Goal: Use online tool/utility: Utilize a website feature to perform a specific function

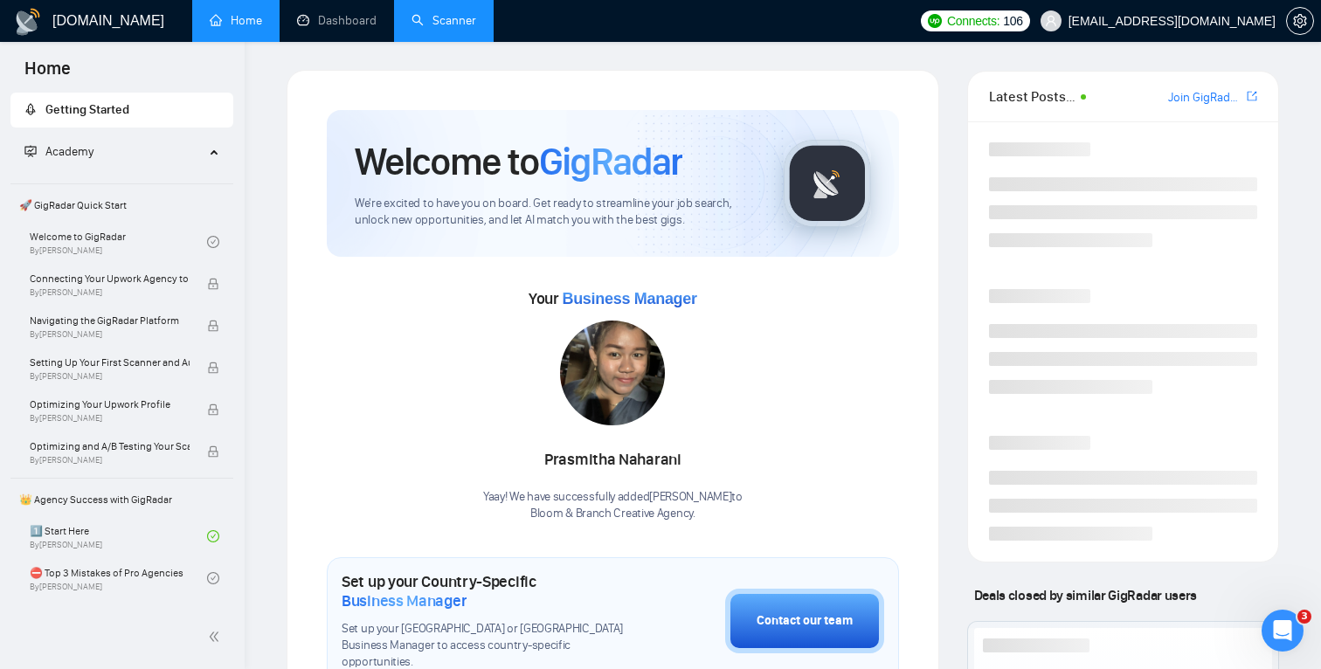
click at [454, 28] on link "Scanner" at bounding box center [443, 20] width 65 height 15
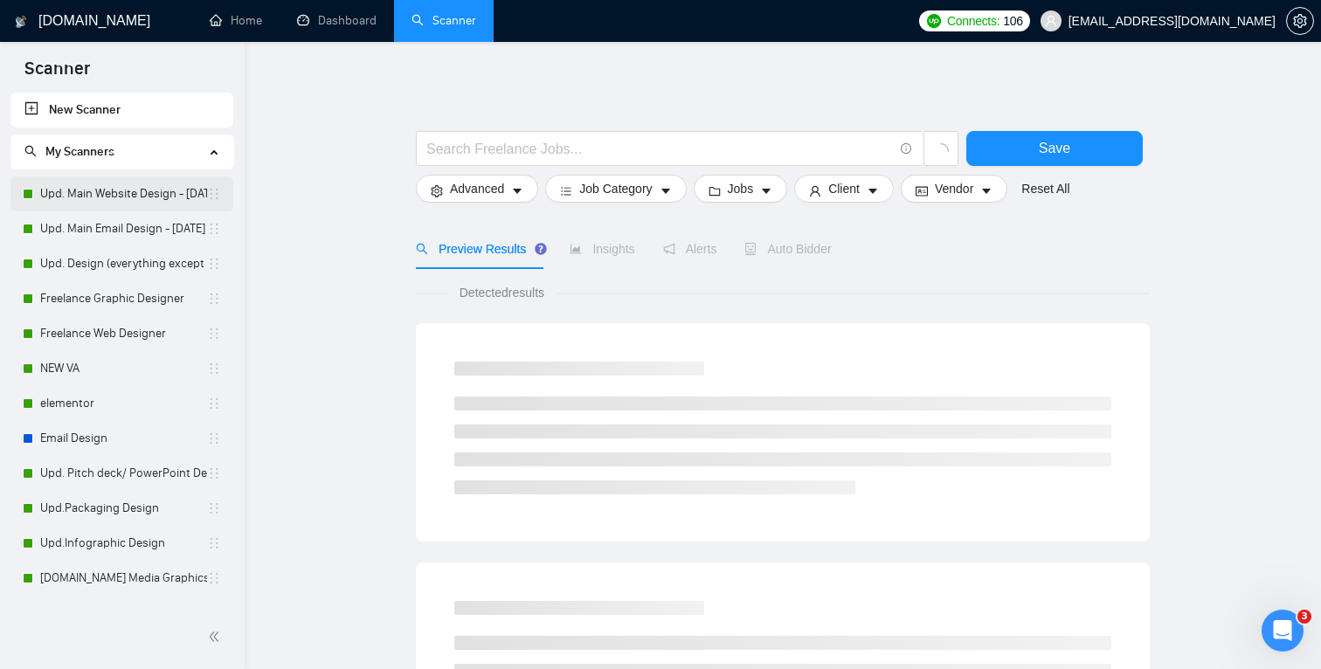
click at [99, 190] on link "Upd. Main Website Design - [DATE]" at bounding box center [123, 193] width 167 height 35
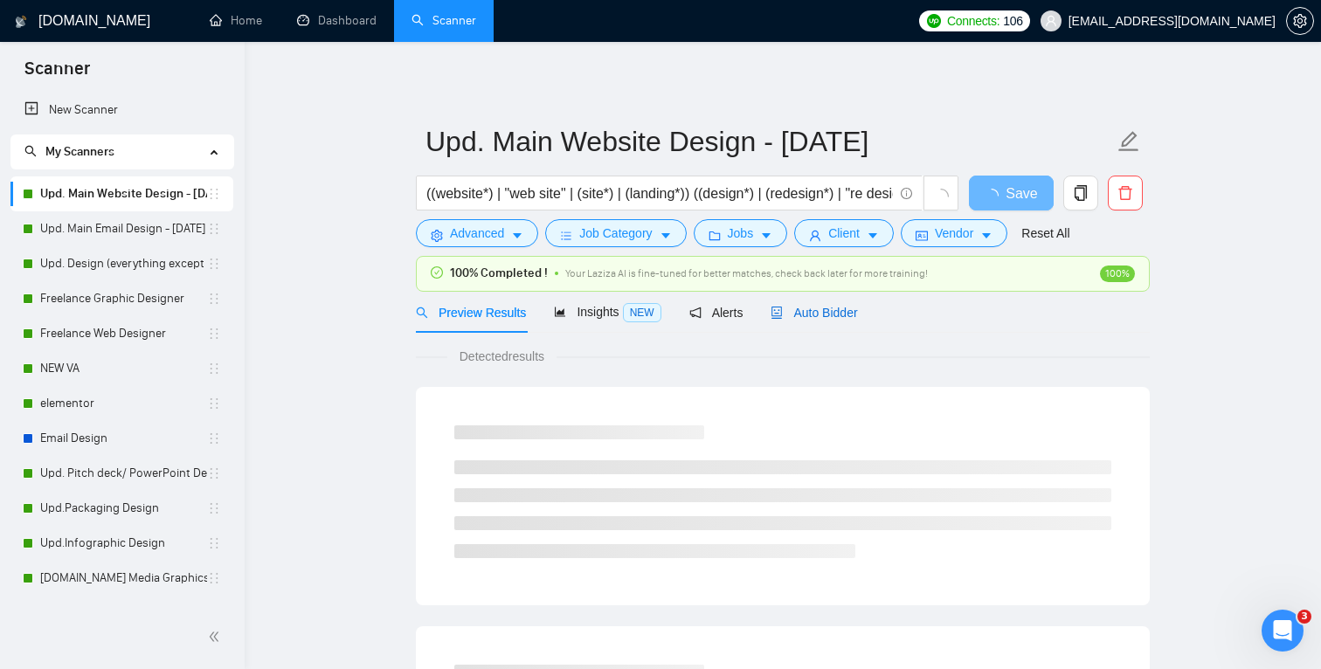
click at [823, 316] on span "Auto Bidder" at bounding box center [813, 313] width 86 height 14
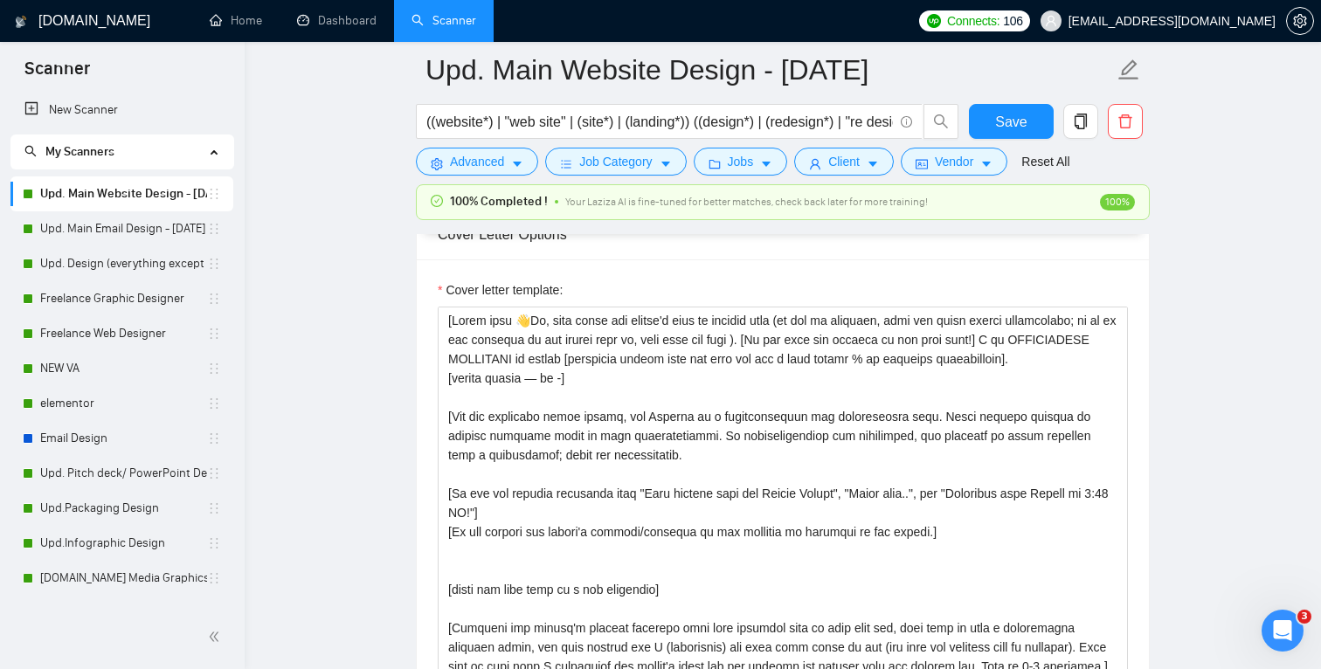
scroll to position [2013, 0]
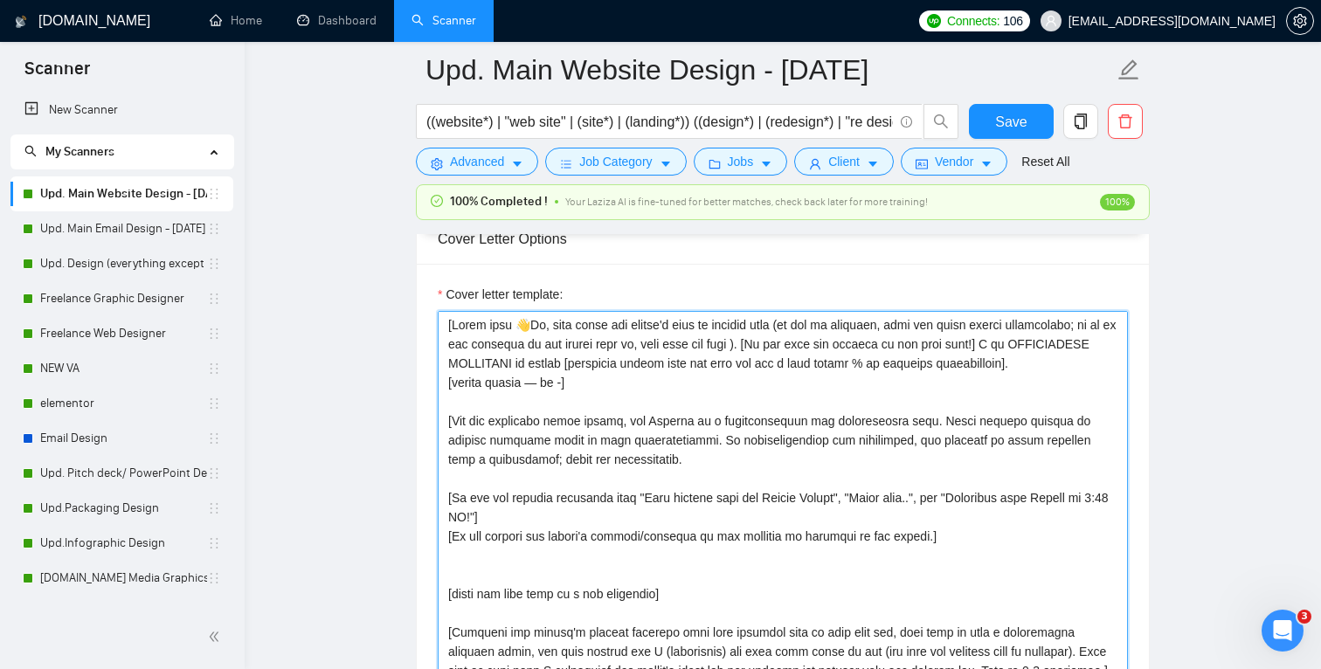
click at [623, 493] on textarea "Cover letter template:" at bounding box center [783, 507] width 690 height 393
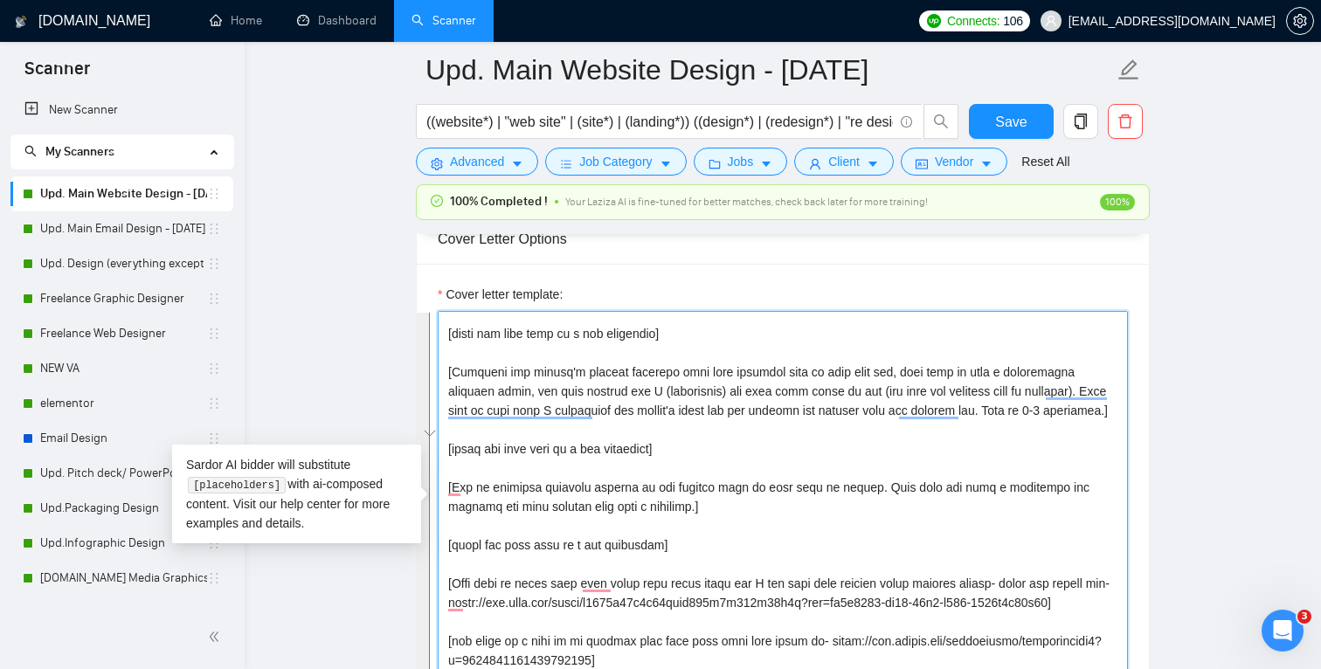
scroll to position [0, 0]
